Goal: Task Accomplishment & Management: Use online tool/utility

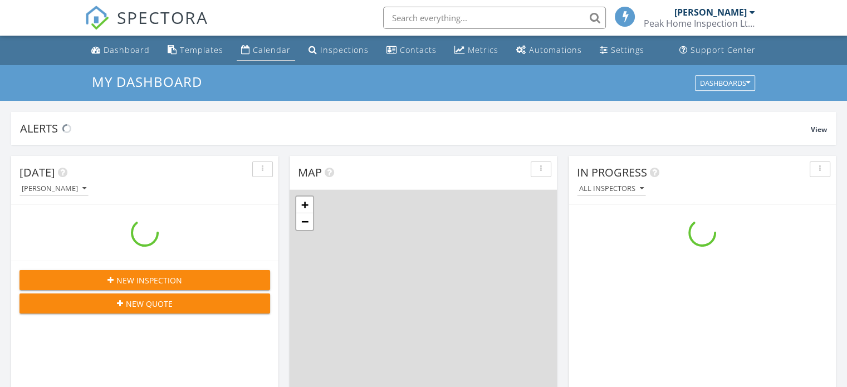
click at [242, 49] on div "Calendar" at bounding box center [245, 49] width 9 height 9
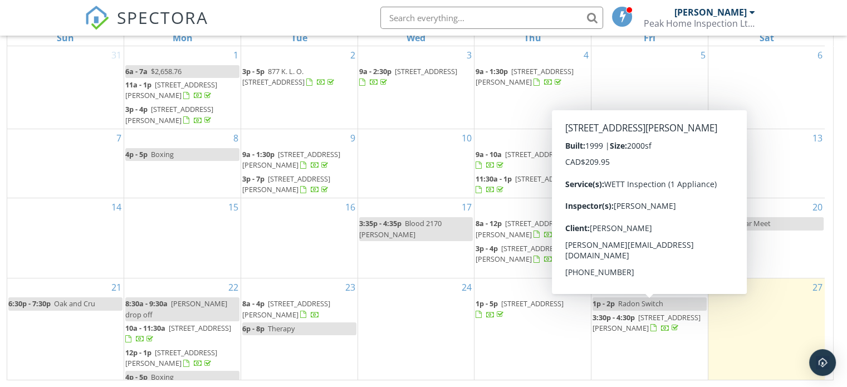
scroll to position [45, 0]
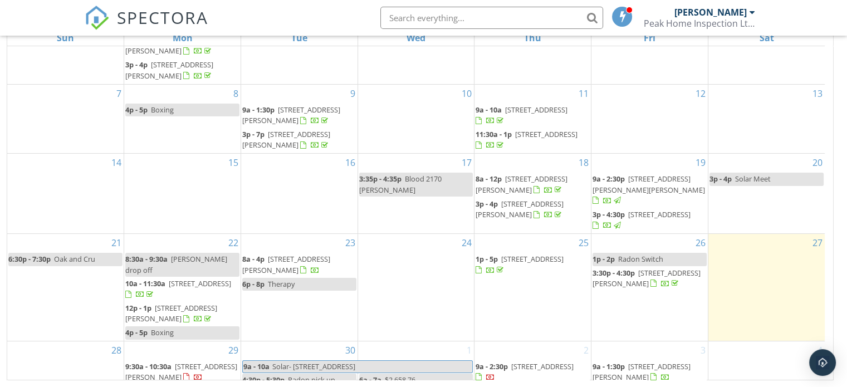
click at [651, 268] on span "4048 Kean Rd, Eagle Bay V0E 1T0" at bounding box center [647, 278] width 108 height 21
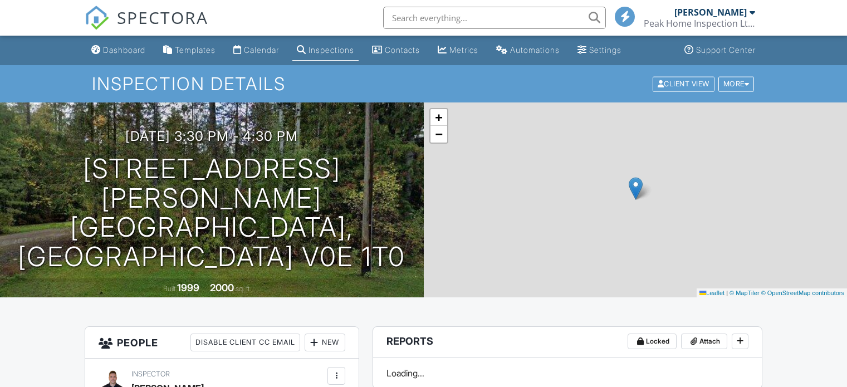
scroll to position [279, 0]
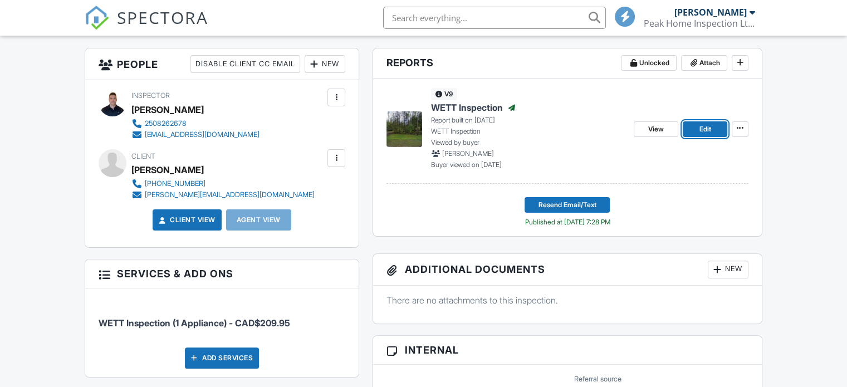
drag, startPoint x: 703, startPoint y: 130, endPoint x: 715, endPoint y: 286, distance: 156.5
click at [703, 130] on span "Edit" at bounding box center [705, 129] width 12 height 11
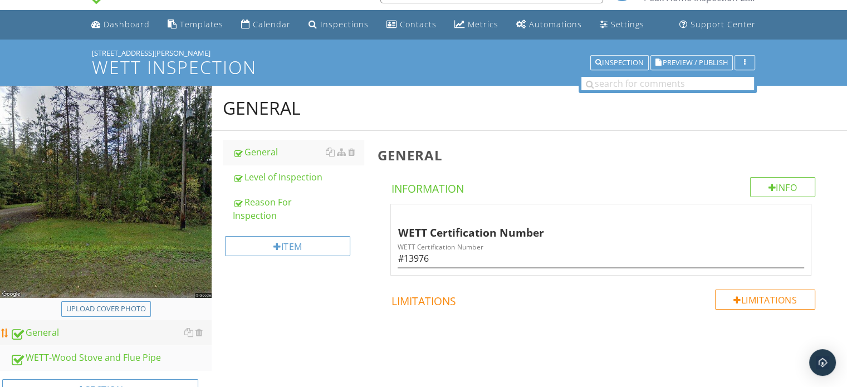
scroll to position [65, 0]
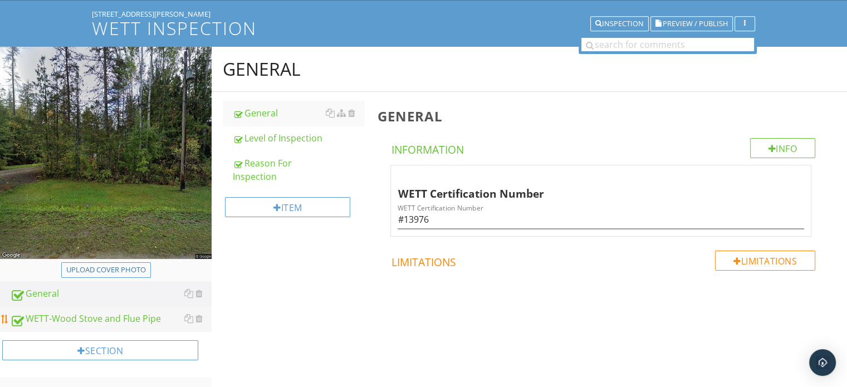
click at [134, 315] on div "WETT-Wood Stove and Flue Pipe" at bounding box center [111, 319] width 202 height 14
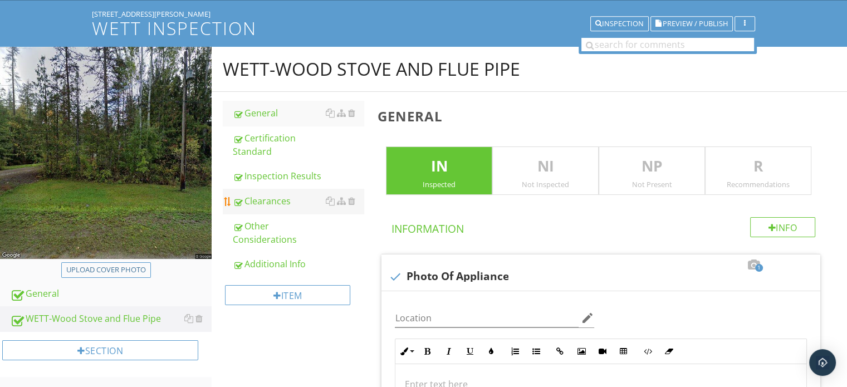
click at [290, 201] on div "Clearances" at bounding box center [298, 200] width 131 height 13
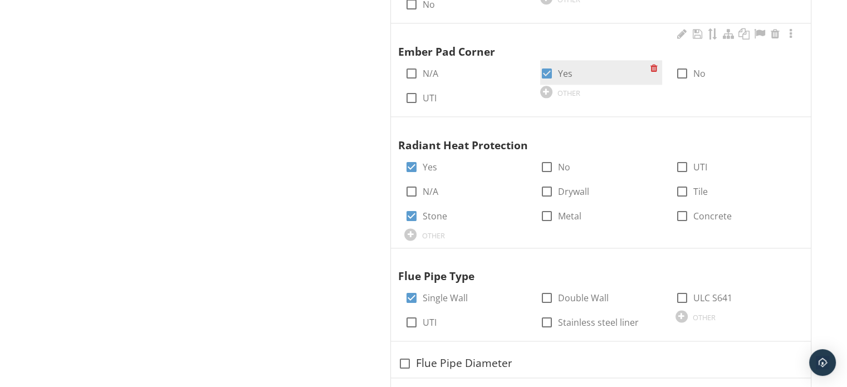
scroll to position [1457, 0]
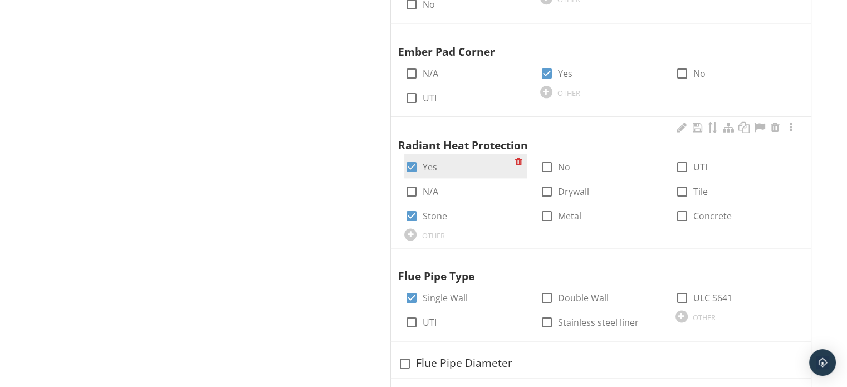
click at [415, 164] on div at bounding box center [411, 167] width 19 height 19
checkbox input "false"
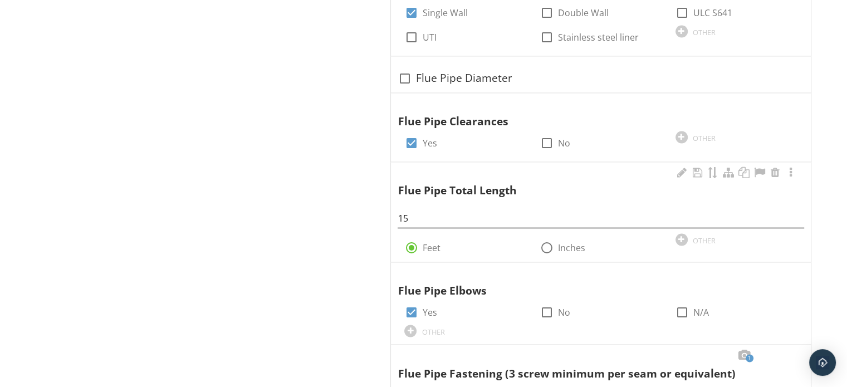
scroll to position [1742, 0]
click at [793, 173] on div at bounding box center [790, 173] width 13 height 11
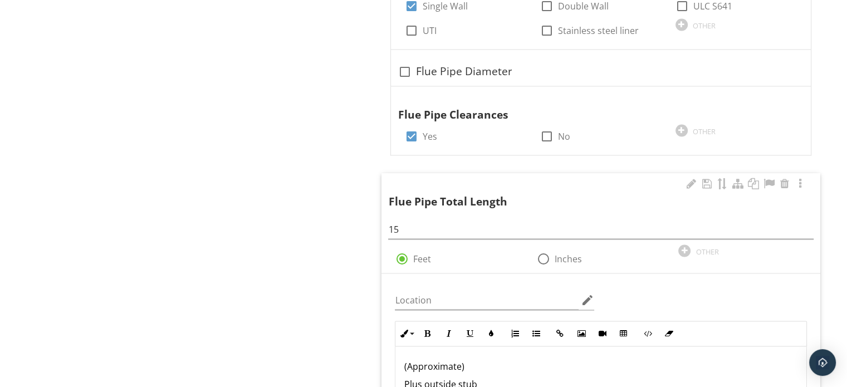
scroll to position [1853, 0]
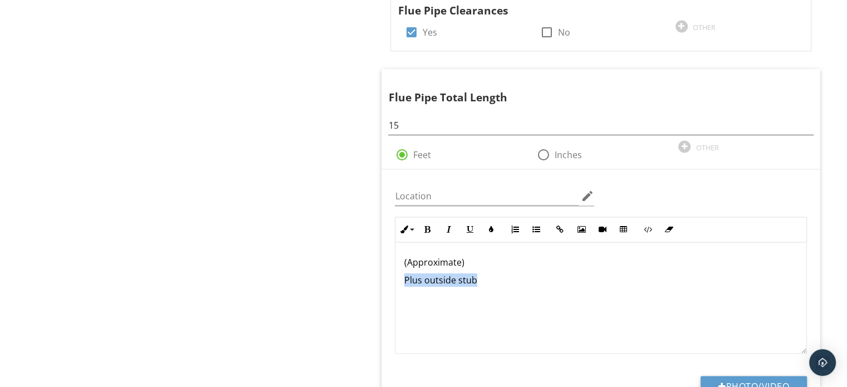
drag, startPoint x: 499, startPoint y: 281, endPoint x: 364, endPoint y: 282, distance: 135.4
drag, startPoint x: 326, startPoint y: 100, endPoint x: 332, endPoint y: 99, distance: 6.2
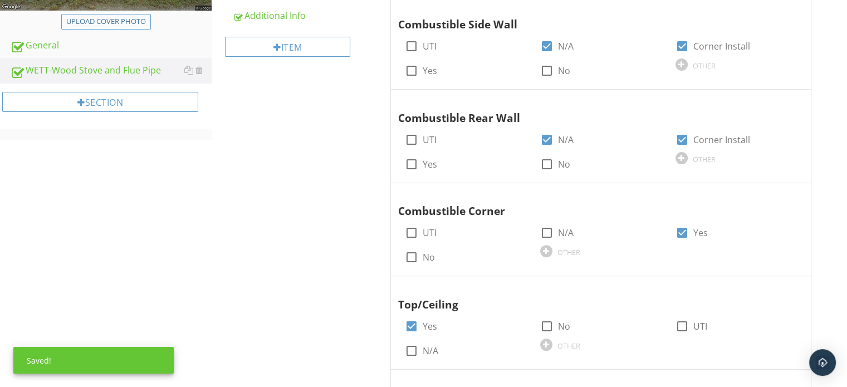
scroll to position [0, 0]
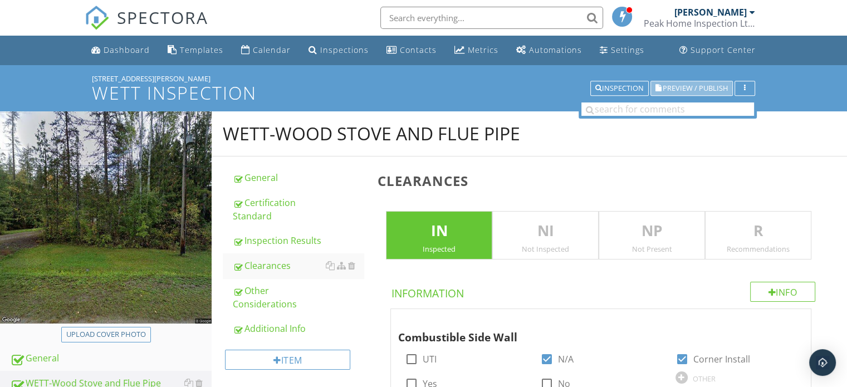
click at [690, 89] on span "Preview / Publish" at bounding box center [695, 88] width 65 height 7
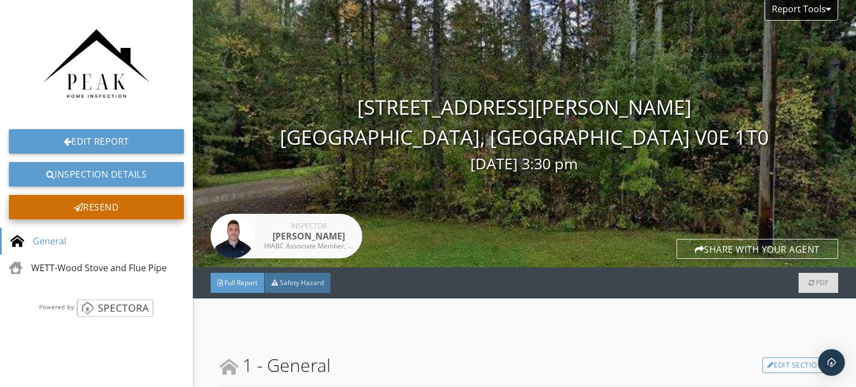
click at [155, 200] on div "Resend" at bounding box center [96, 207] width 175 height 25
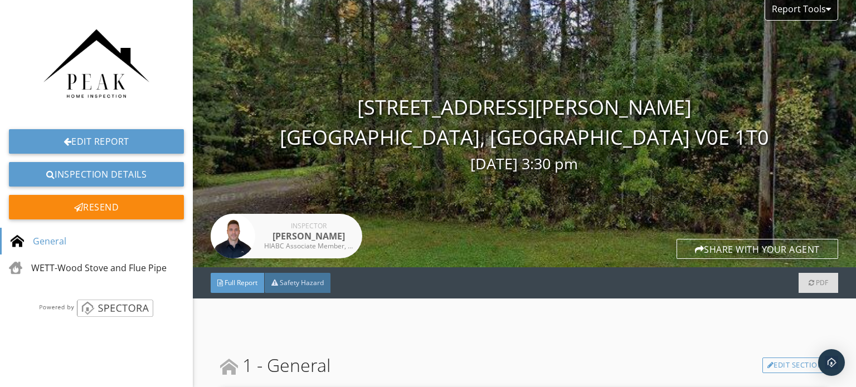
click at [468, 348] on div at bounding box center [428, 193] width 856 height 387
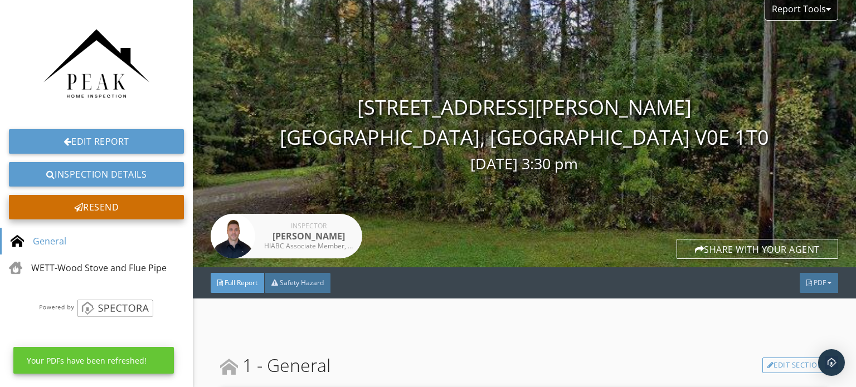
click at [147, 208] on div "Resend" at bounding box center [96, 207] width 175 height 25
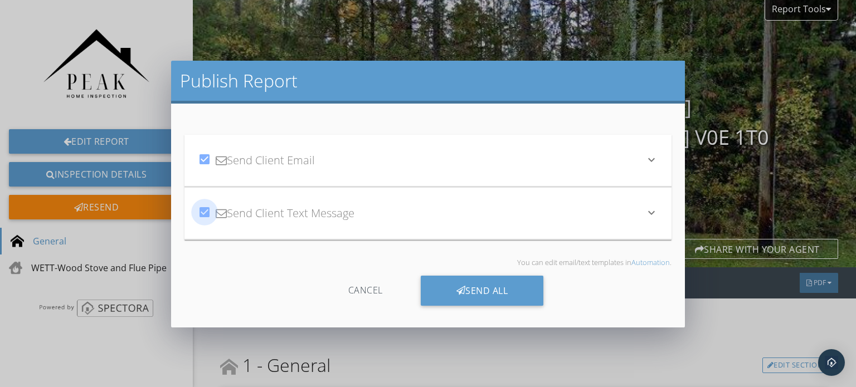
click at [199, 210] on div at bounding box center [204, 212] width 19 height 19
checkbox input "false"
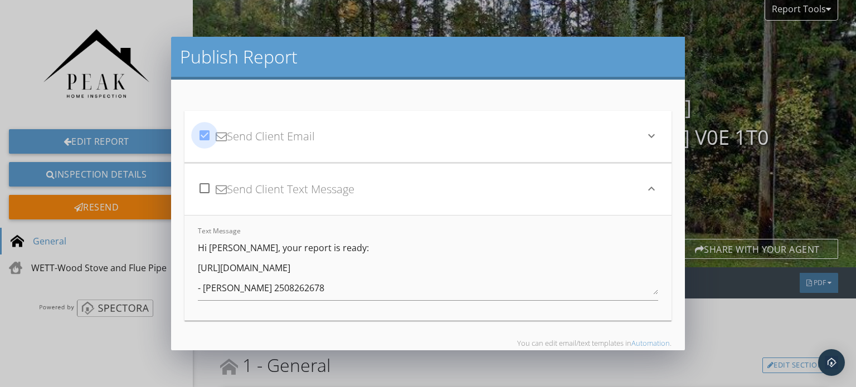
click at [205, 136] on div at bounding box center [204, 135] width 19 height 19
checkbox input "false"
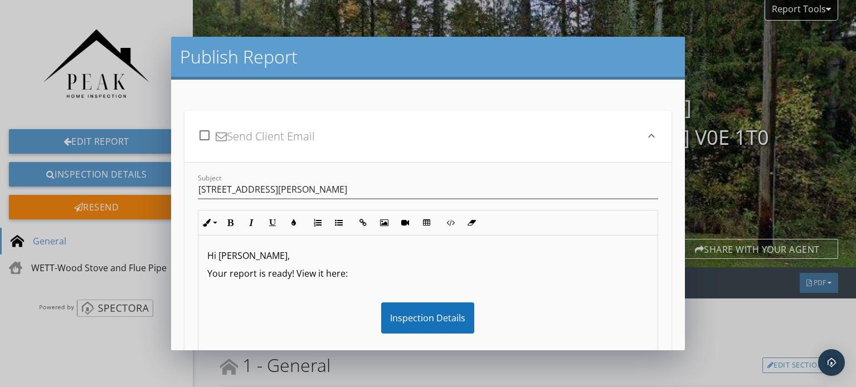
scroll to position [201, 0]
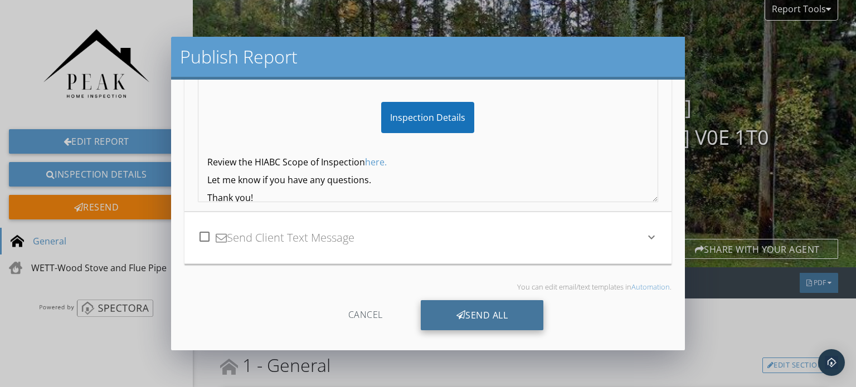
click at [489, 308] on div "Send All" at bounding box center [482, 315] width 123 height 30
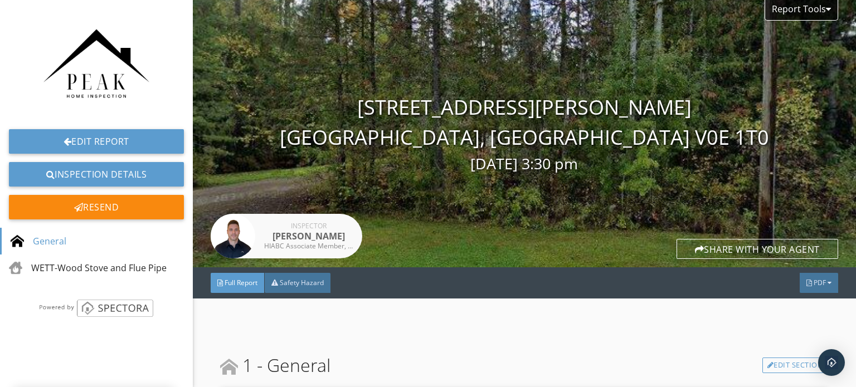
scroll to position [79, 0]
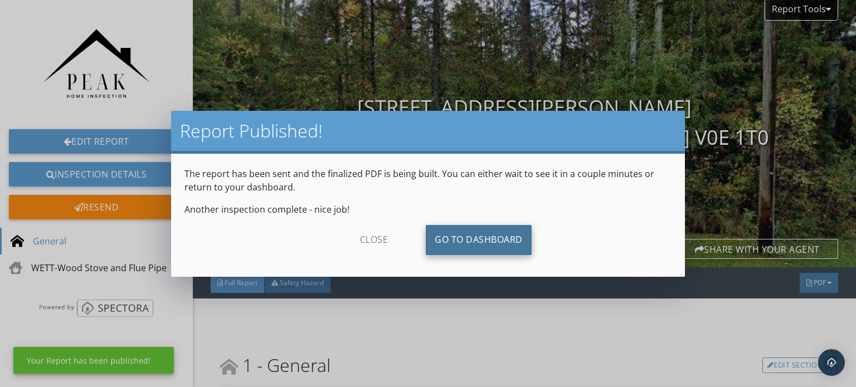
click at [475, 236] on link "Go To Dashboard" at bounding box center [479, 240] width 106 height 30
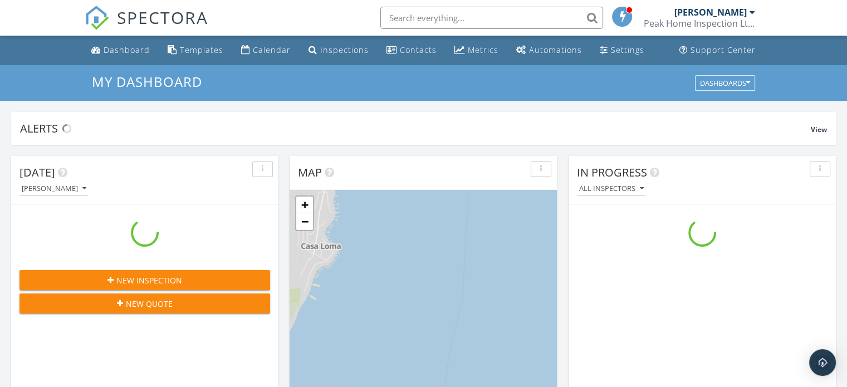
scroll to position [1031, 865]
